Goal: Information Seeking & Learning: Learn about a topic

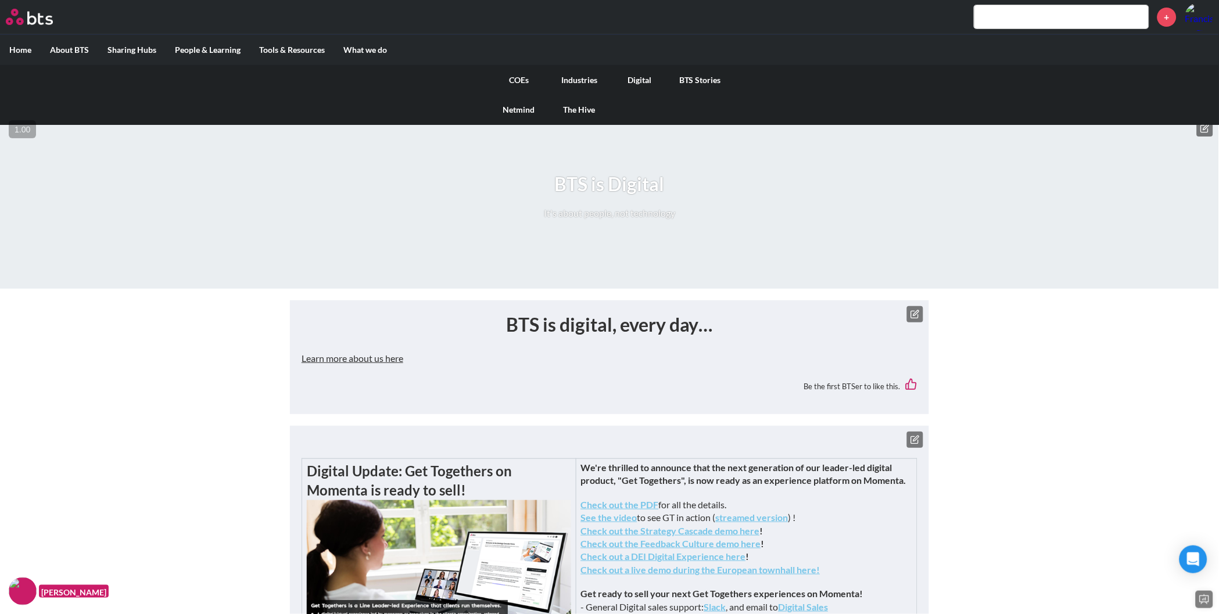
click at [511, 79] on link "COEs" at bounding box center [519, 80] width 60 height 30
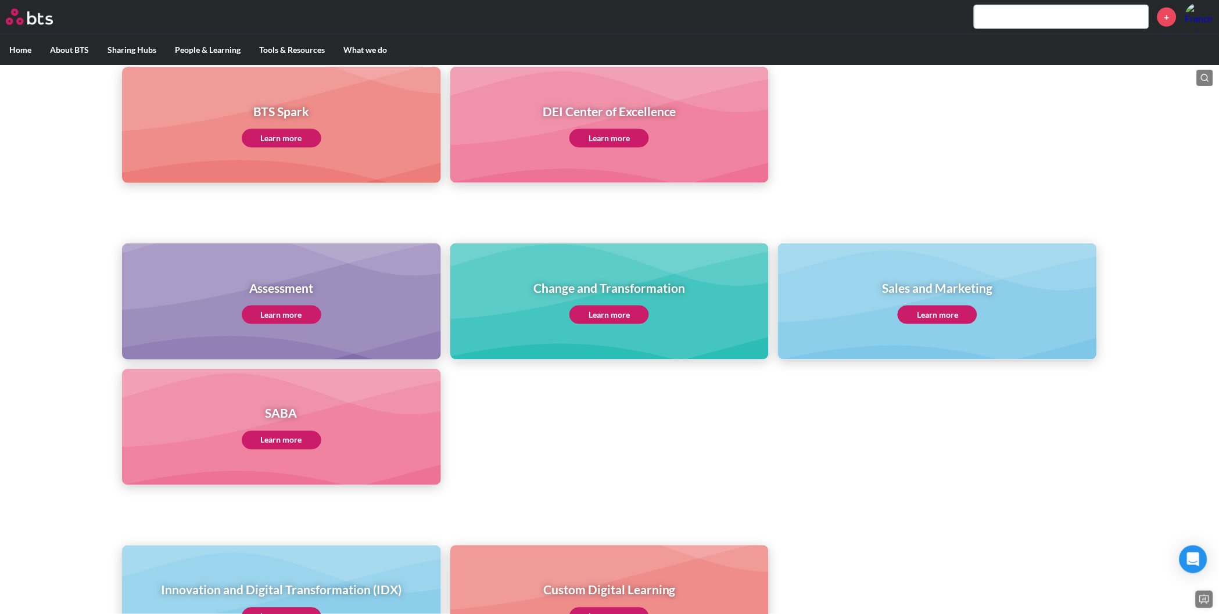
click at [261, 438] on link "Learn more" at bounding box center [282, 440] width 80 height 19
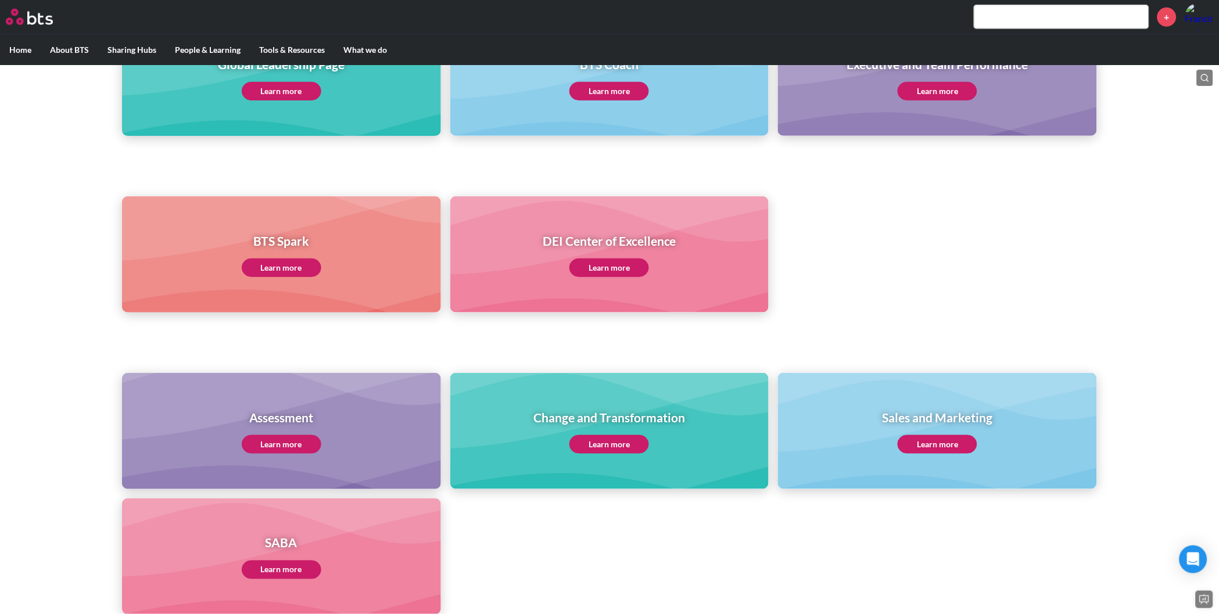
scroll to position [208, 0]
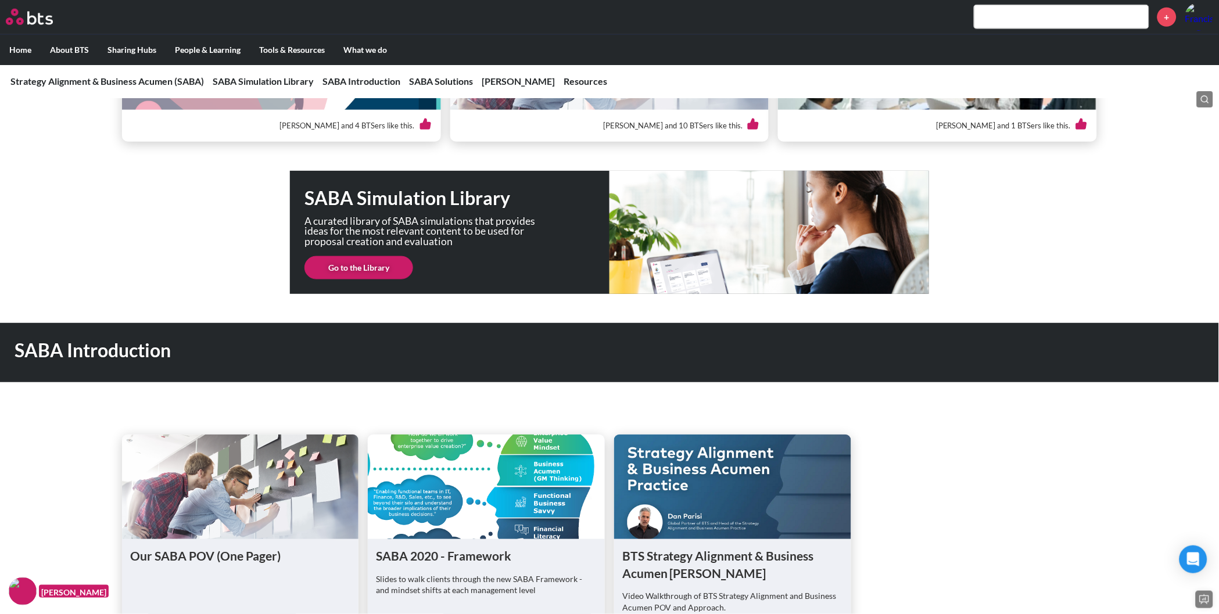
scroll to position [309, 0]
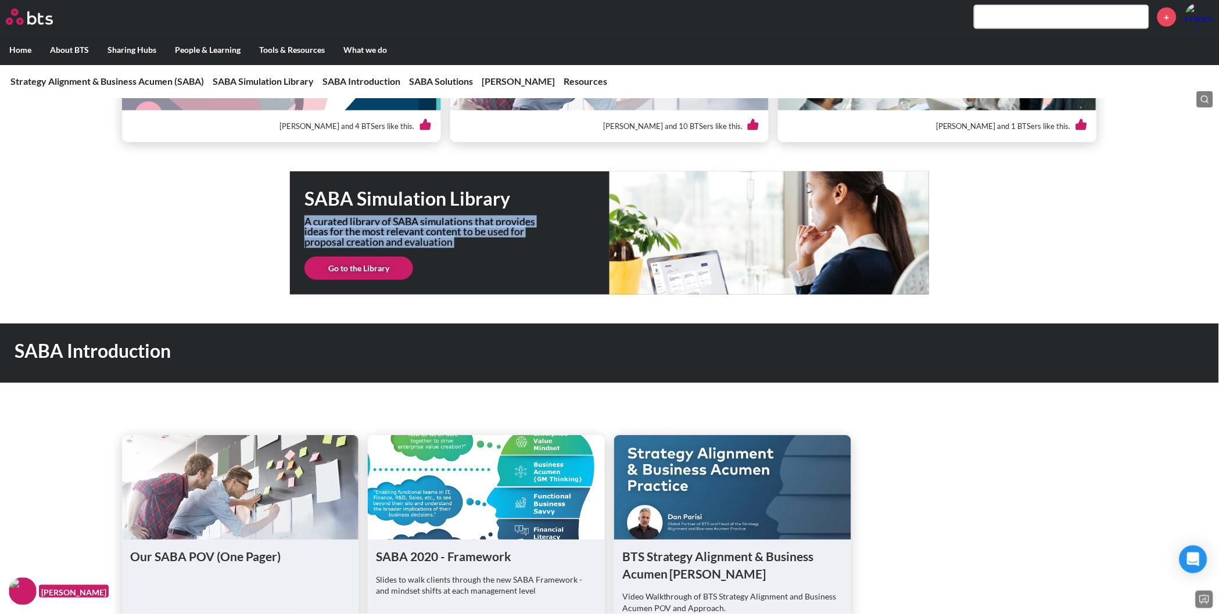
drag, startPoint x: 306, startPoint y: 223, endPoint x: 469, endPoint y: 246, distance: 164.3
click at [485, 248] on div "SABA Simulation Library A curated library of SABA simulations that provides ide…" at bounding box center [609, 232] width 639 height 123
copy p "A curated library of SABA simulations that provides ideas for the most relevant…"
click at [381, 273] on link "Go to the Library" at bounding box center [358, 268] width 109 height 23
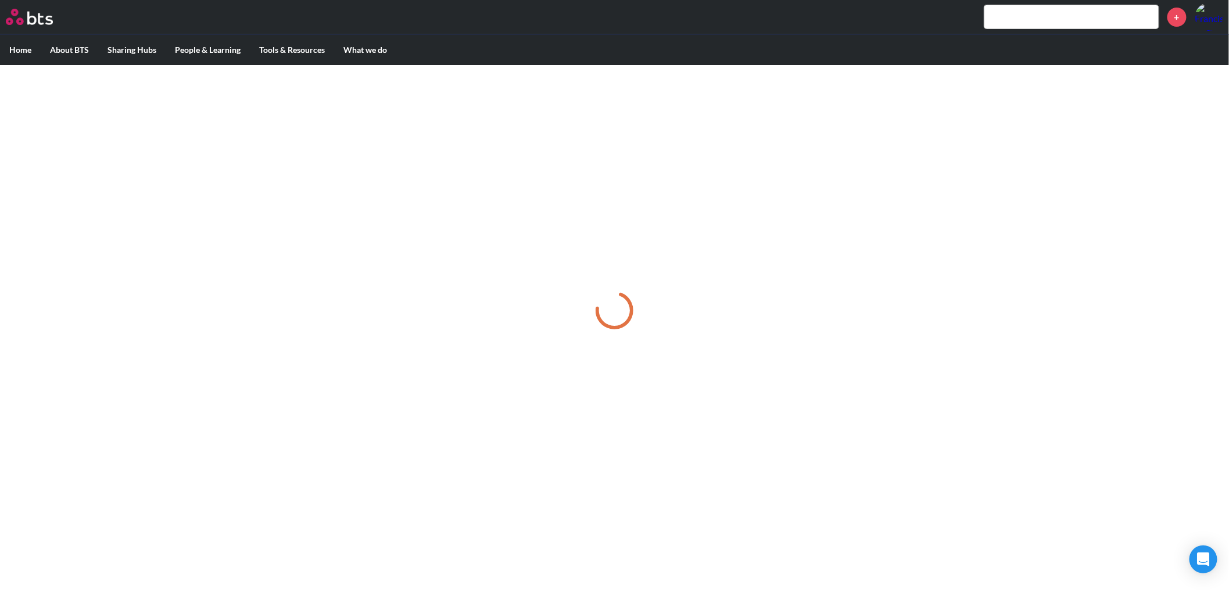
click at [70, 200] on div at bounding box center [614, 311] width 1229 height 492
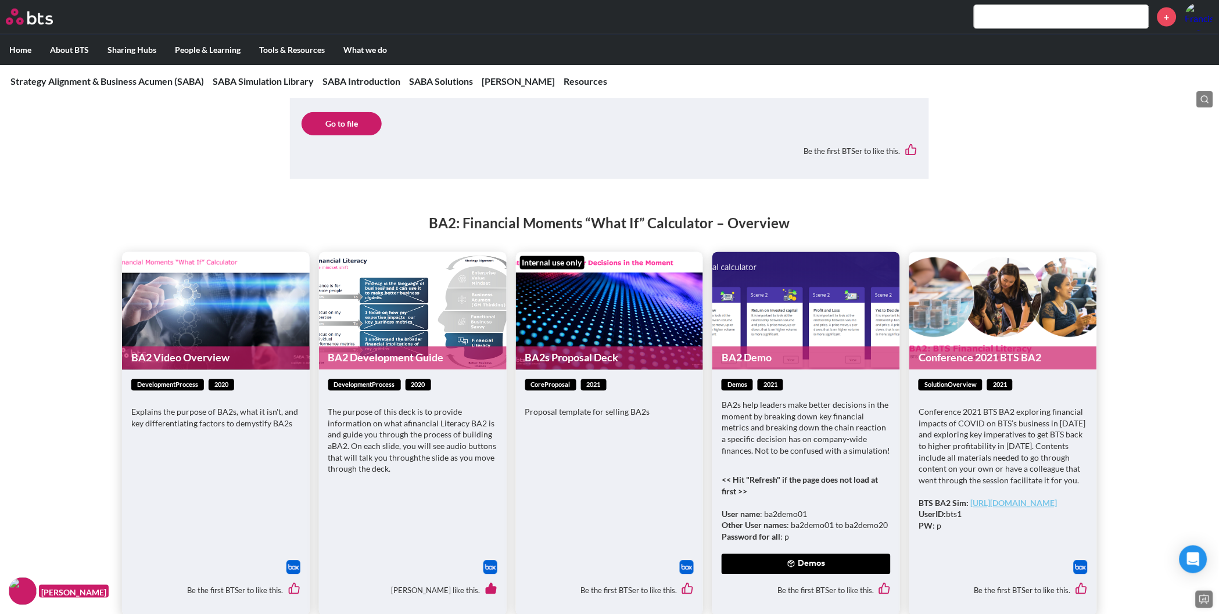
scroll to position [3348, 0]
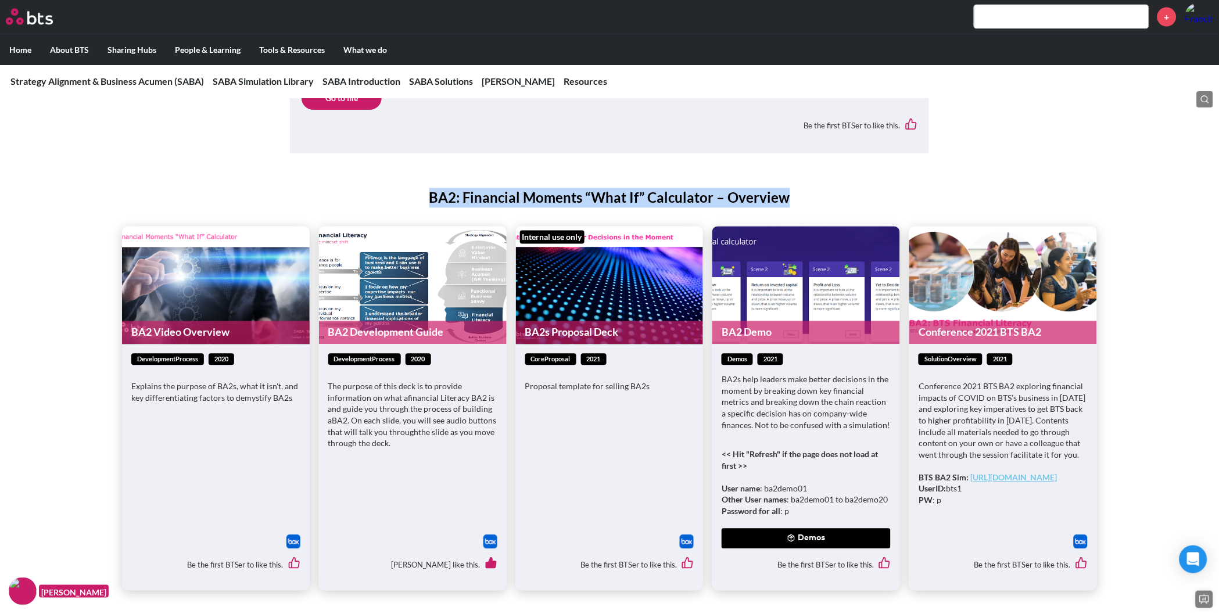
drag, startPoint x: 808, startPoint y: 205, endPoint x: 407, endPoint y: 195, distance: 401.0
click at [407, 195] on h2 "BA2: Financial Moments “What If” Calculator – Overview" at bounding box center [609, 198] width 1219 height 20
copy h2 "BA2: Financial Moments “What If” Calculator – Overview"
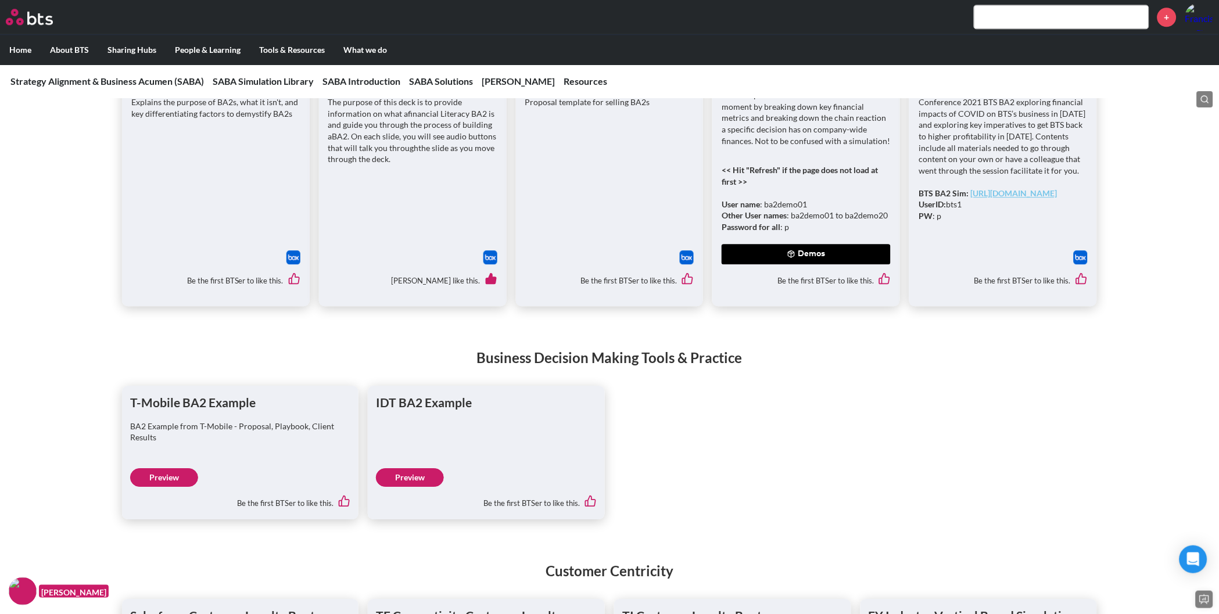
scroll to position [3633, 0]
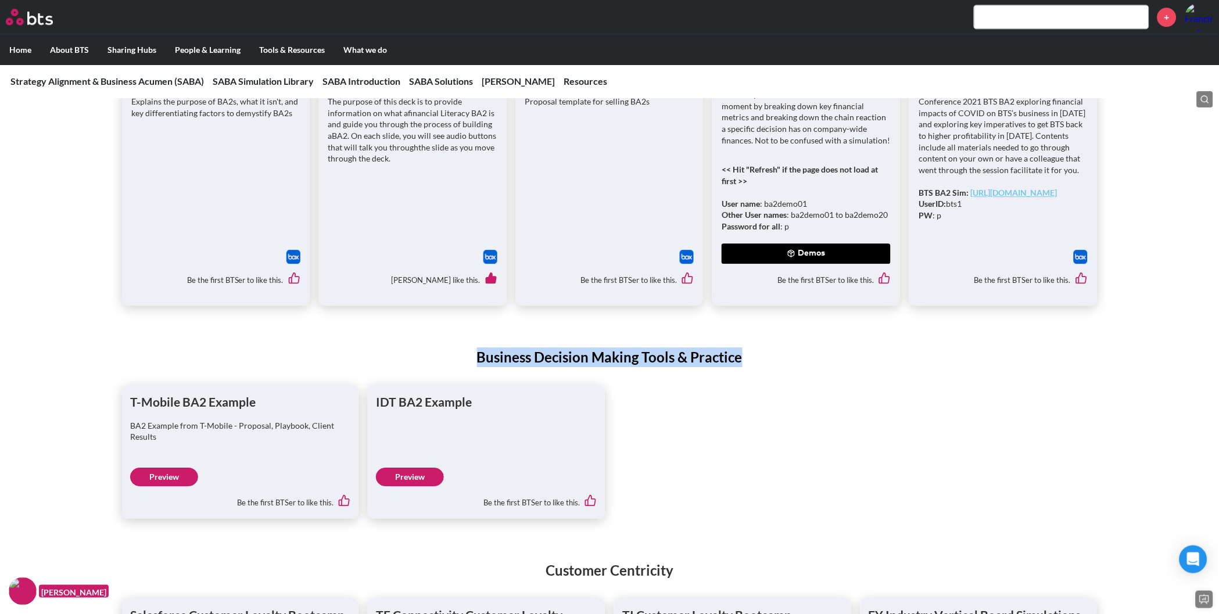
drag, startPoint x: 488, startPoint y: 352, endPoint x: 778, endPoint y: 359, distance: 290.0
click at [778, 359] on h2 "Business Decision Making Tools & Practice" at bounding box center [609, 357] width 1219 height 20
copy h2 "Business Decision Making Tools & Practice"
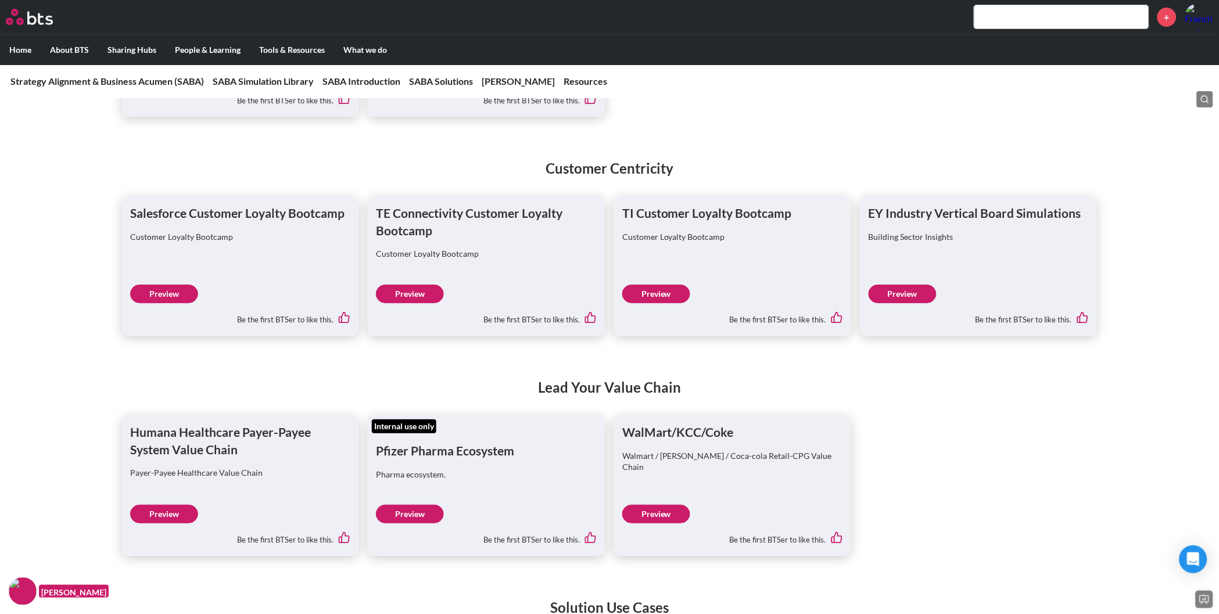
scroll to position [4036, 0]
drag, startPoint x: 720, startPoint y: 166, endPoint x: 529, endPoint y: 170, distance: 191.8
click at [529, 170] on h2 "Customer Centricity" at bounding box center [609, 168] width 1219 height 20
copy h2 "Customer Centricity"
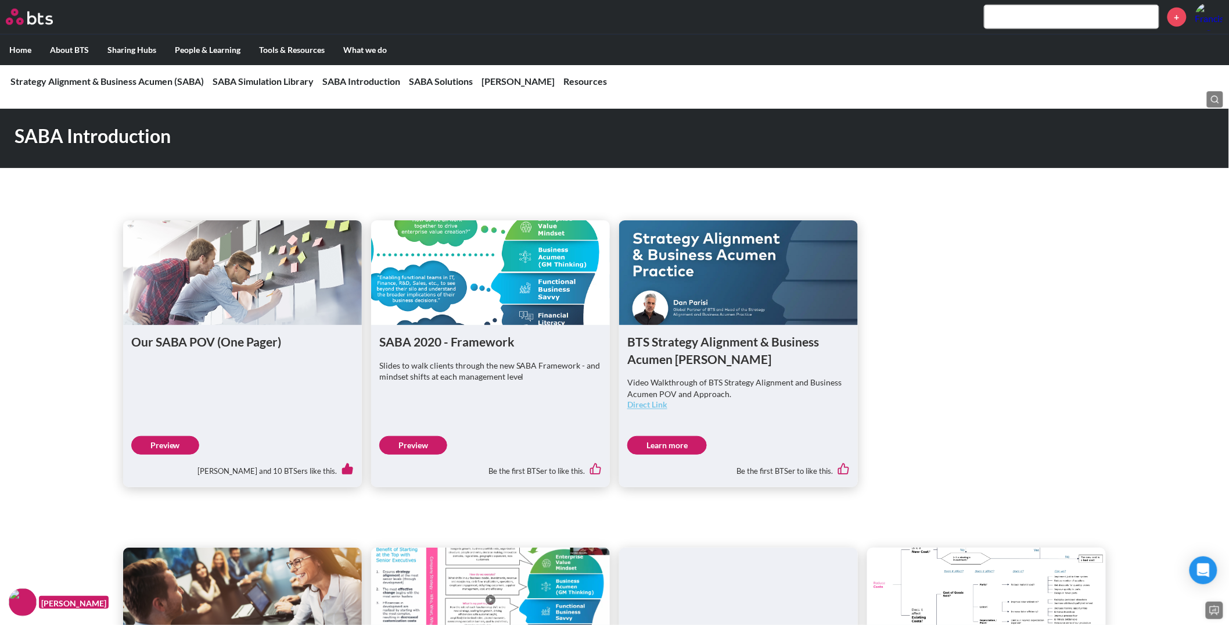
scroll to position [0, 0]
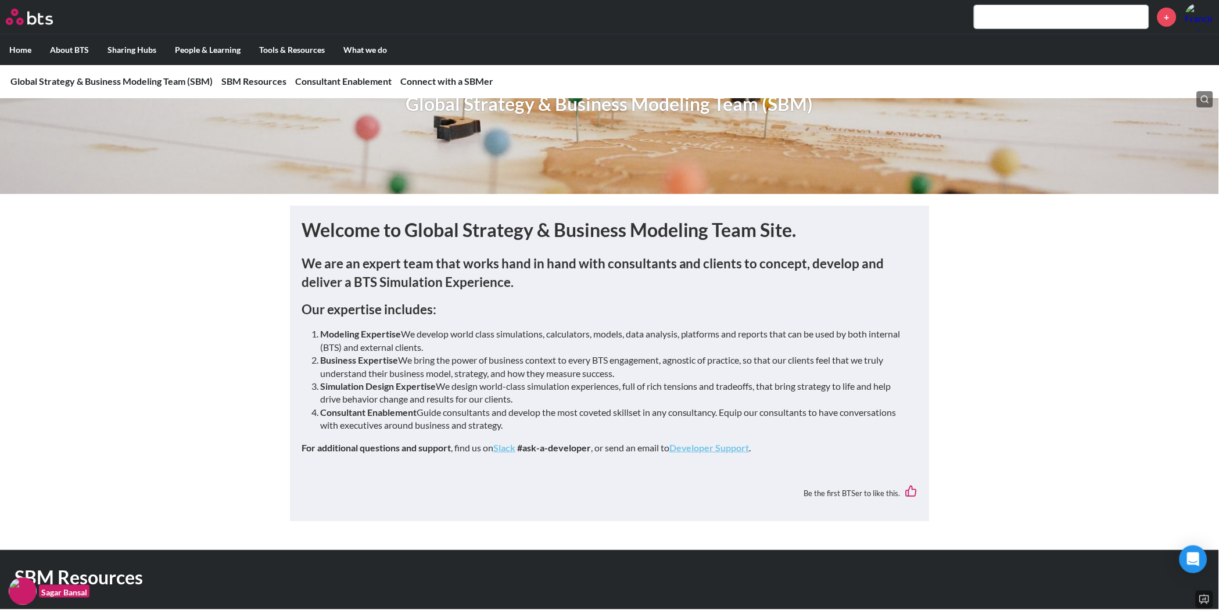
scroll to position [475, 0]
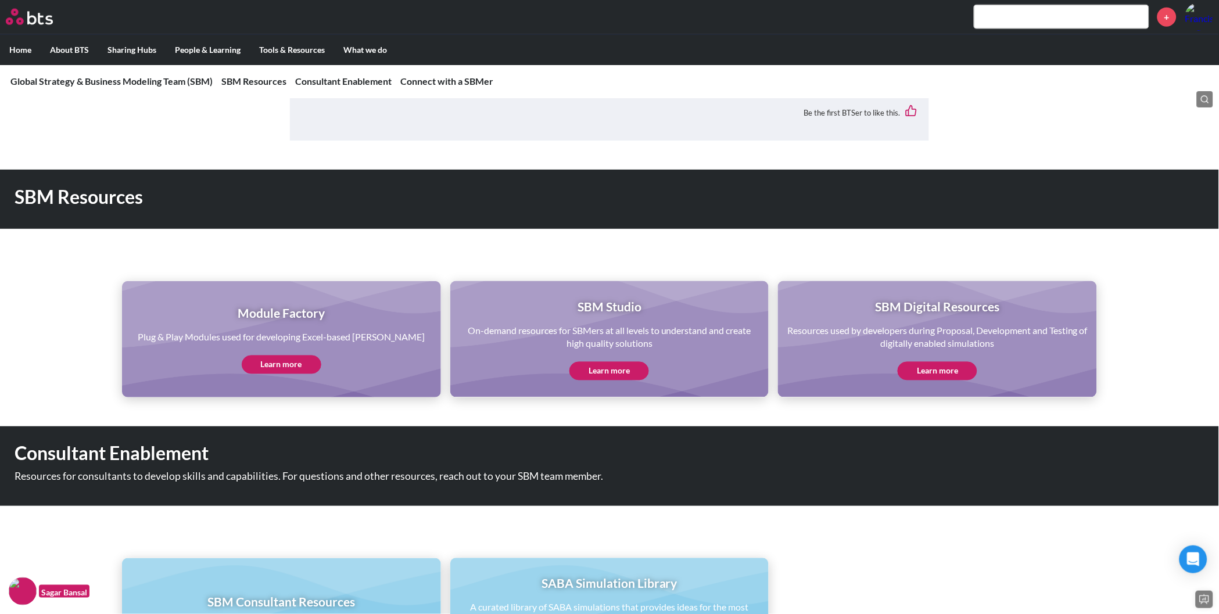
click at [913, 370] on link "Learn more" at bounding box center [938, 371] width 80 height 19
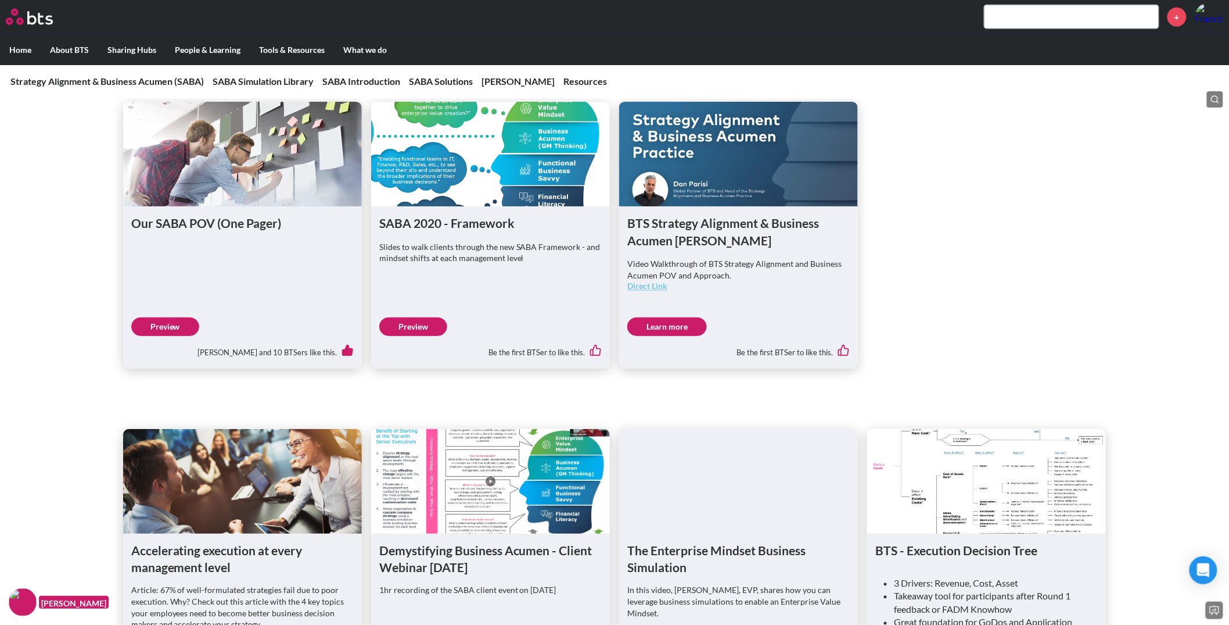
scroll to position [640, 0]
